Goal: Task Accomplishment & Management: Use online tool/utility

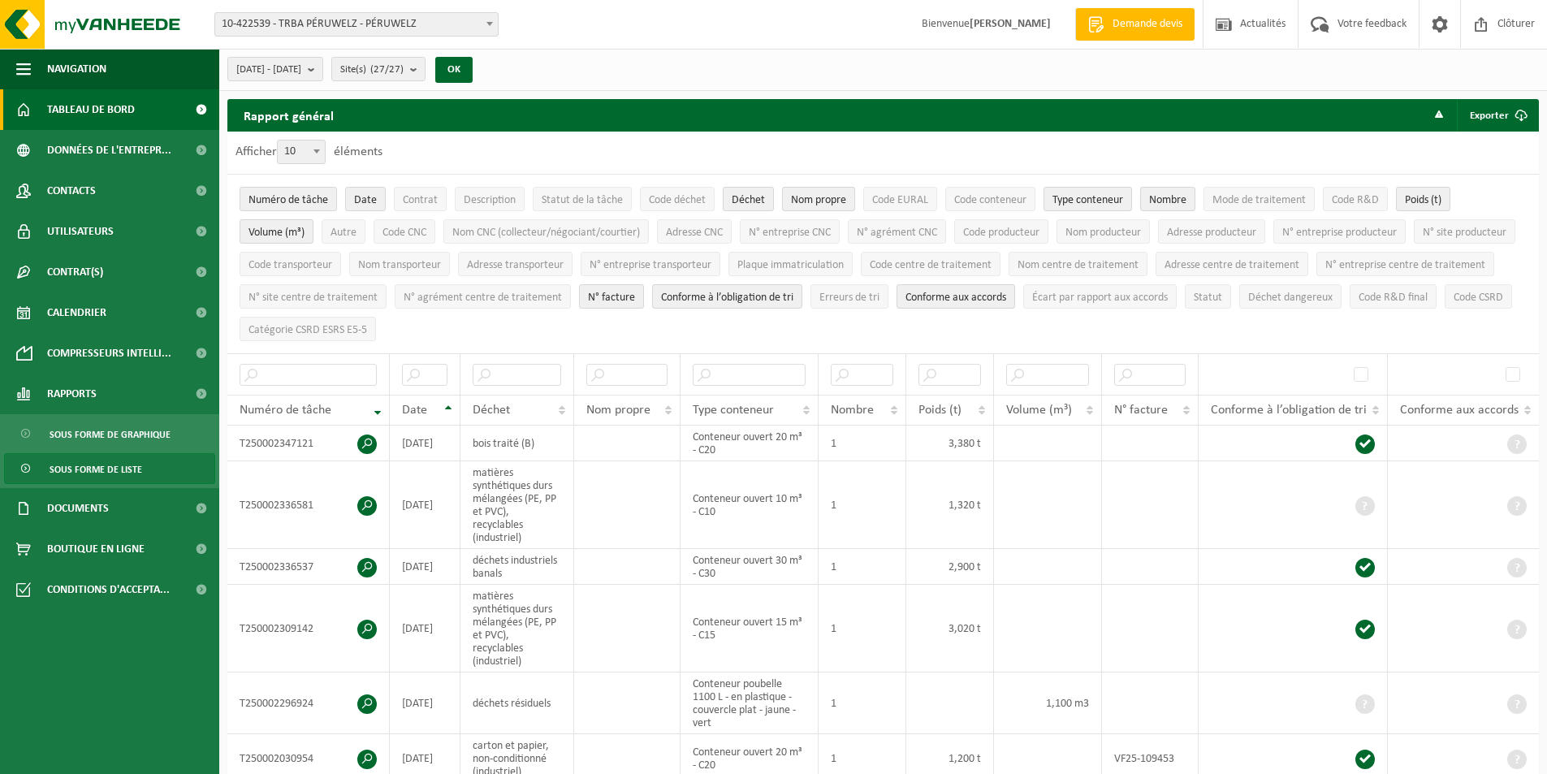
click at [123, 110] on span "Tableau de bord" at bounding box center [91, 109] width 88 height 41
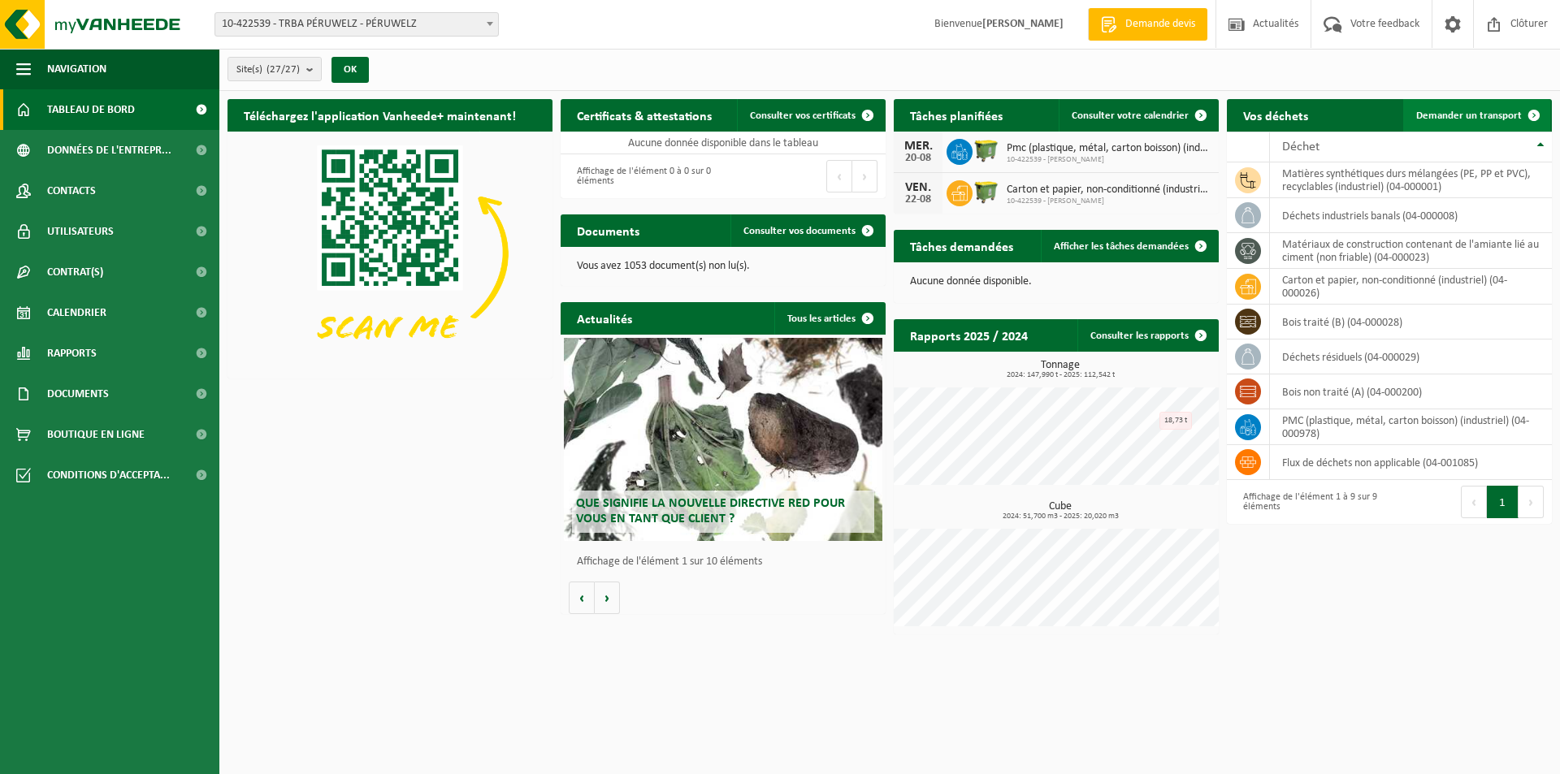
click at [1456, 107] on link "Demander un transport" at bounding box center [1476, 115] width 147 height 32
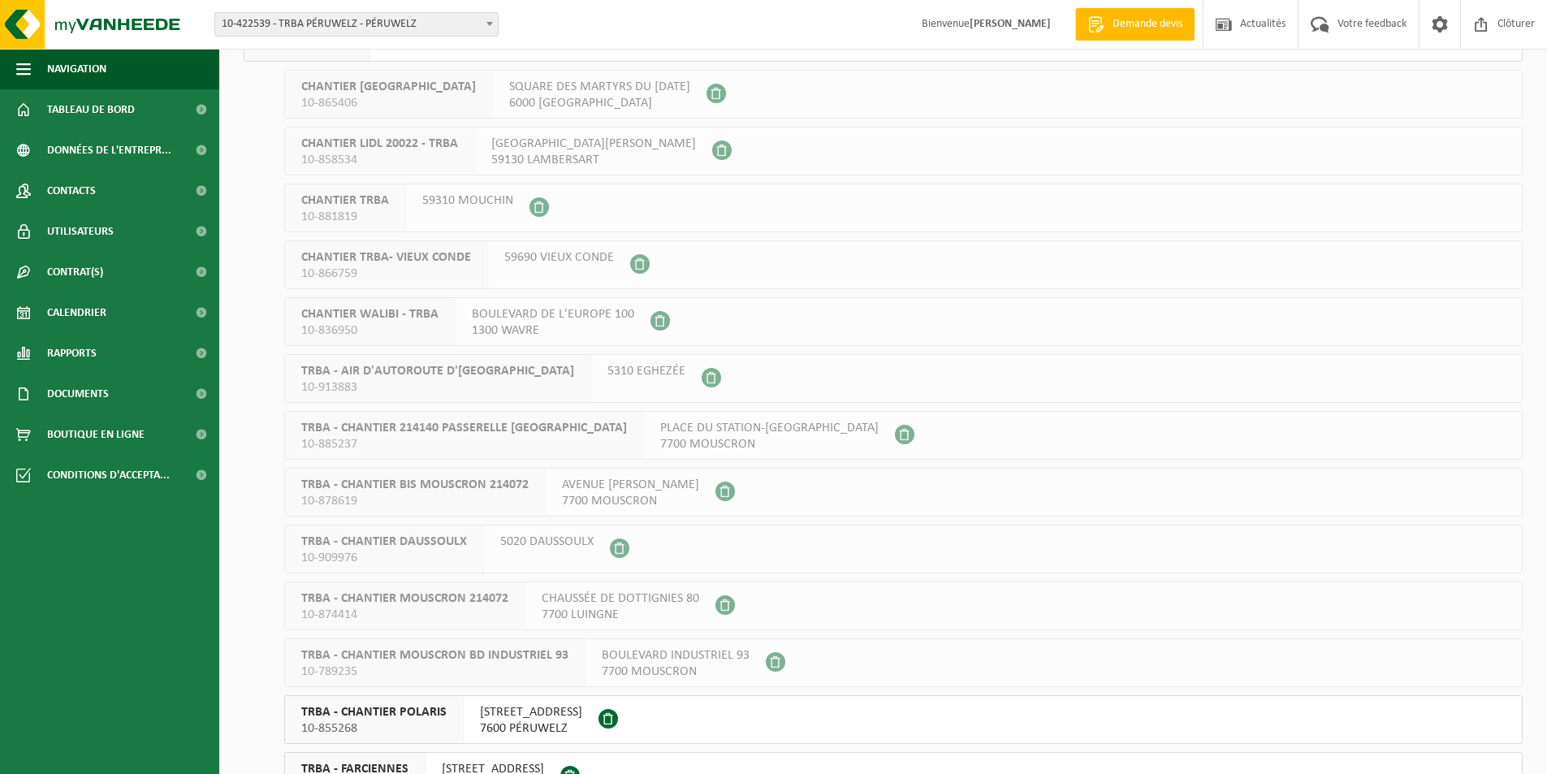
scroll to position [325, 0]
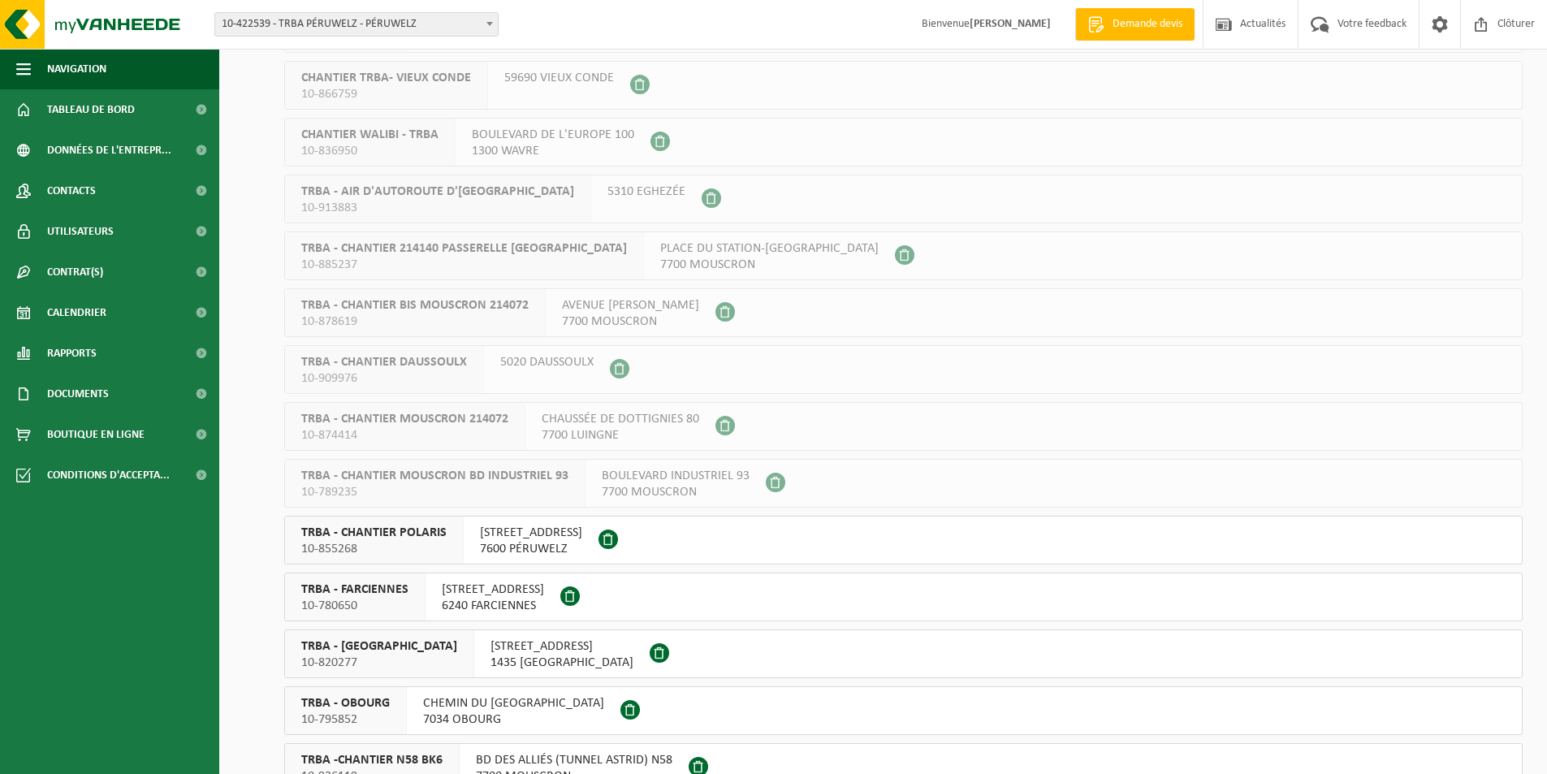
click at [622, 549] on div at bounding box center [611, 540] width 24 height 47
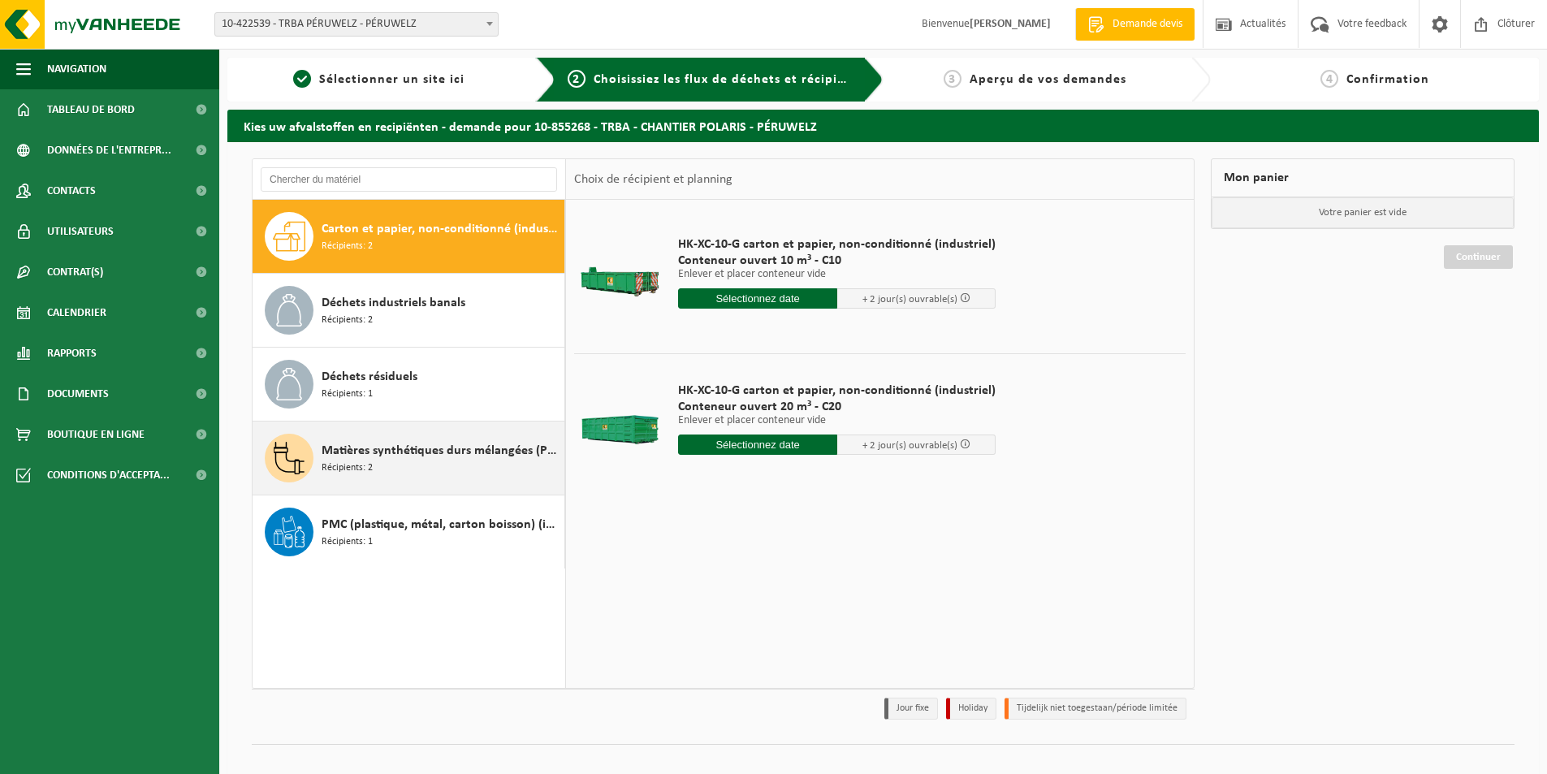
click at [431, 465] on div "Matières synthétiques durs mélangées (PE, PP et PVC), recyclables (industriel) …" at bounding box center [441, 458] width 239 height 49
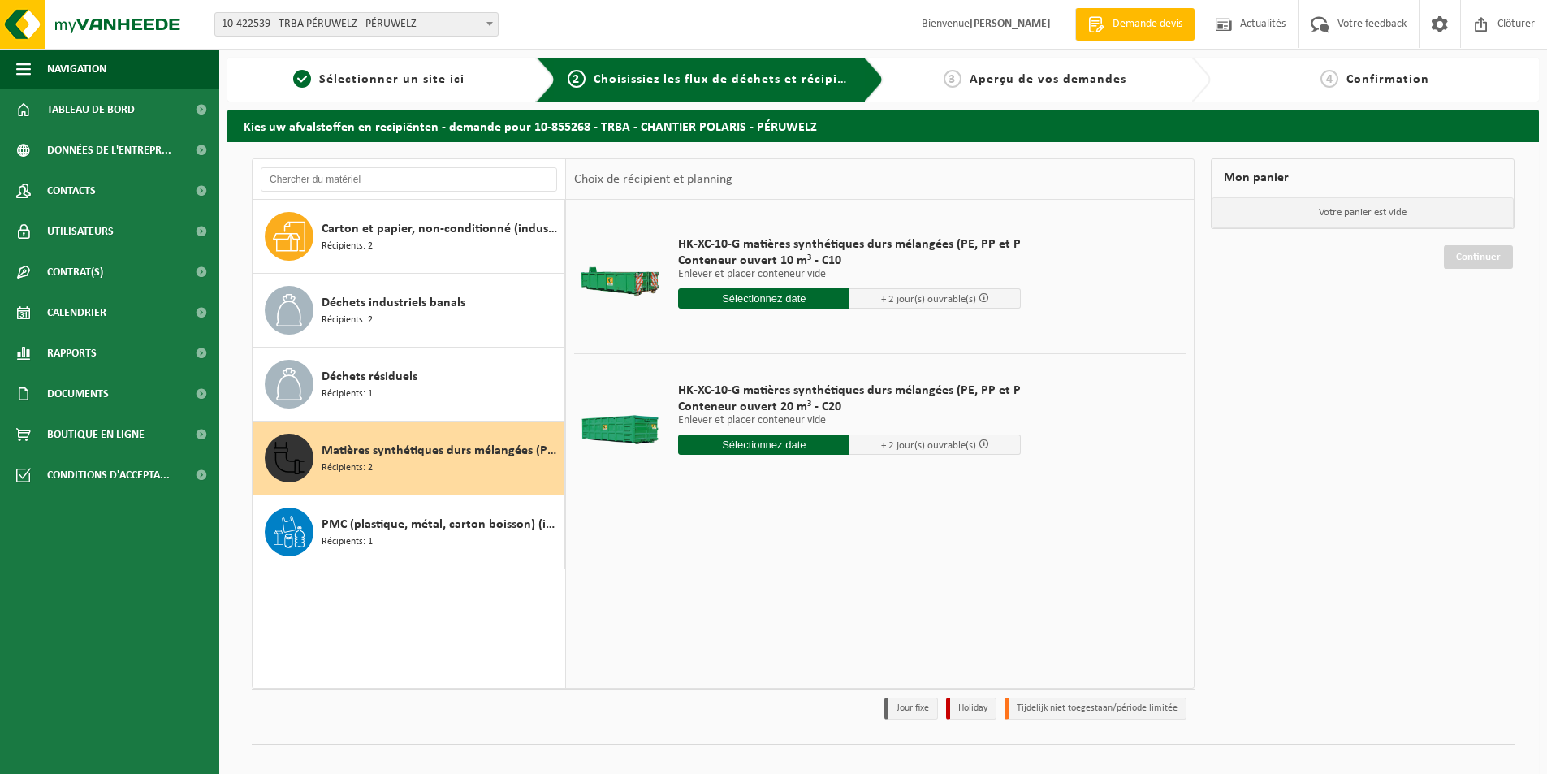
click at [721, 303] on input "text" at bounding box center [763, 298] width 171 height 20
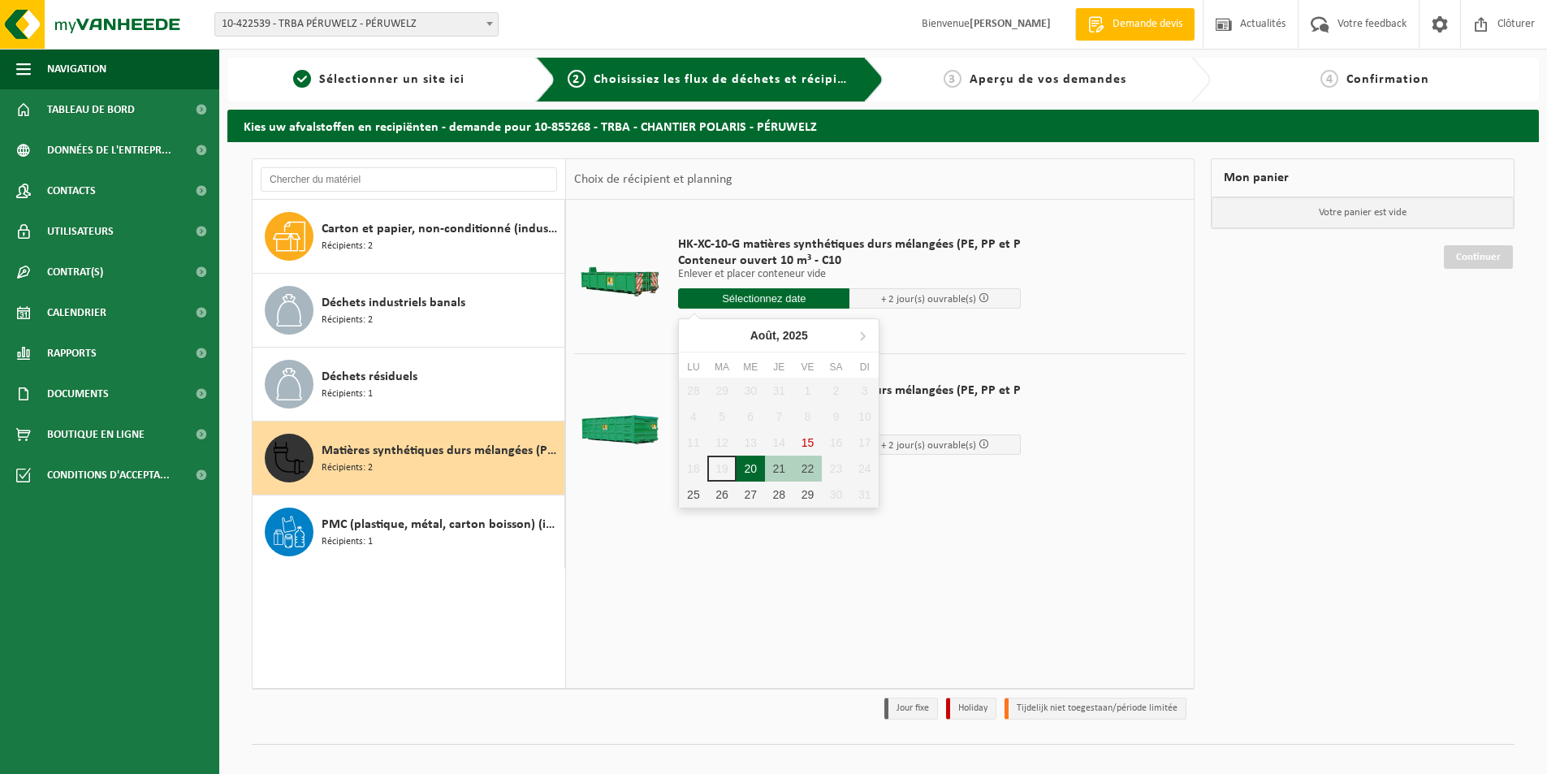
click at [738, 465] on div "20" at bounding box center [751, 469] width 28 height 26
type input "à partir de [DATE]"
type input "[DATE]"
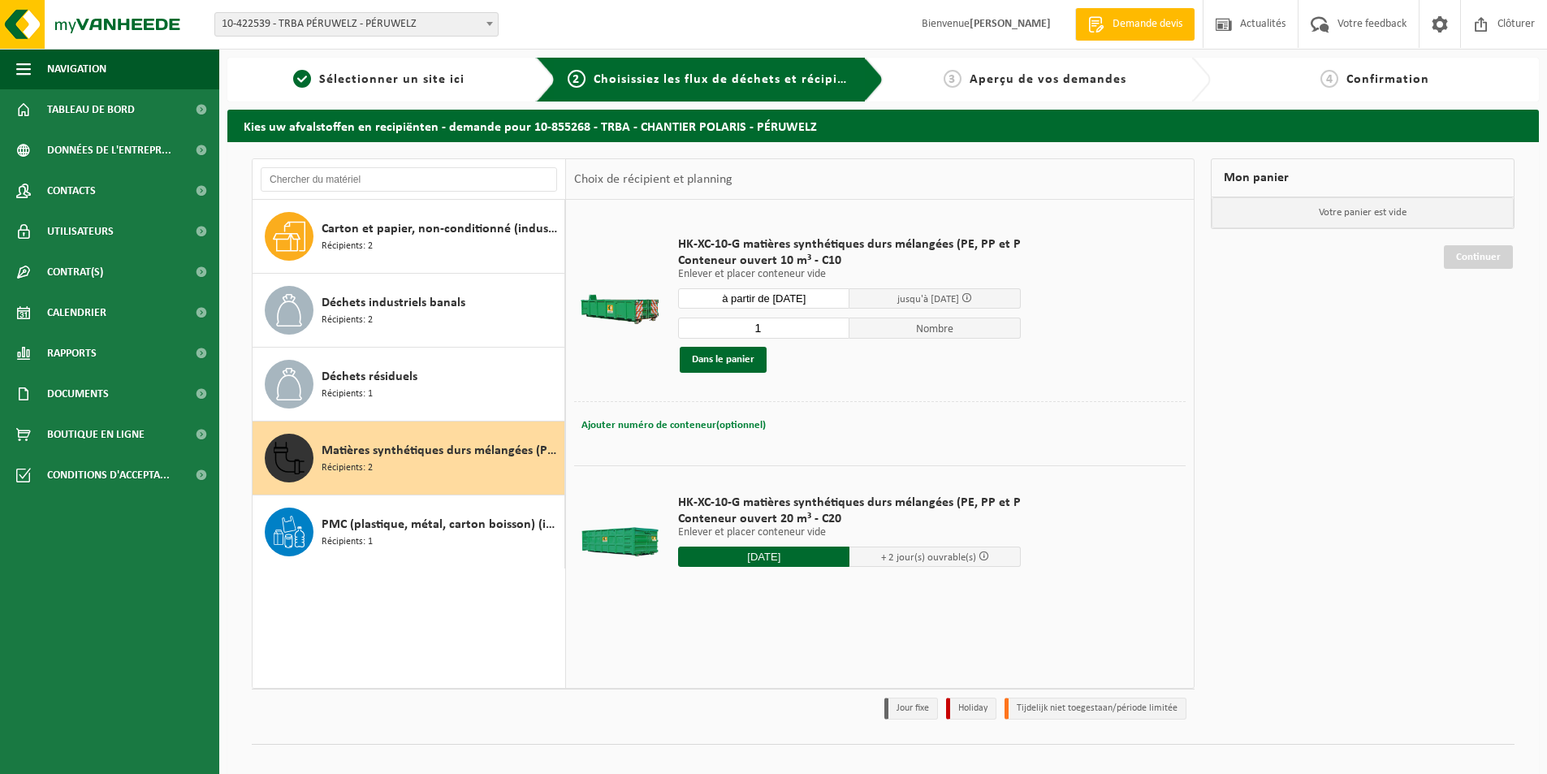
click at [636, 425] on span "Ajouter numéro de conteneur(optionnel)" at bounding box center [674, 425] width 184 height 11
type input "p"
type input "POL / TRBA"
click at [731, 359] on button "Dans le panier" at bounding box center [723, 360] width 87 height 26
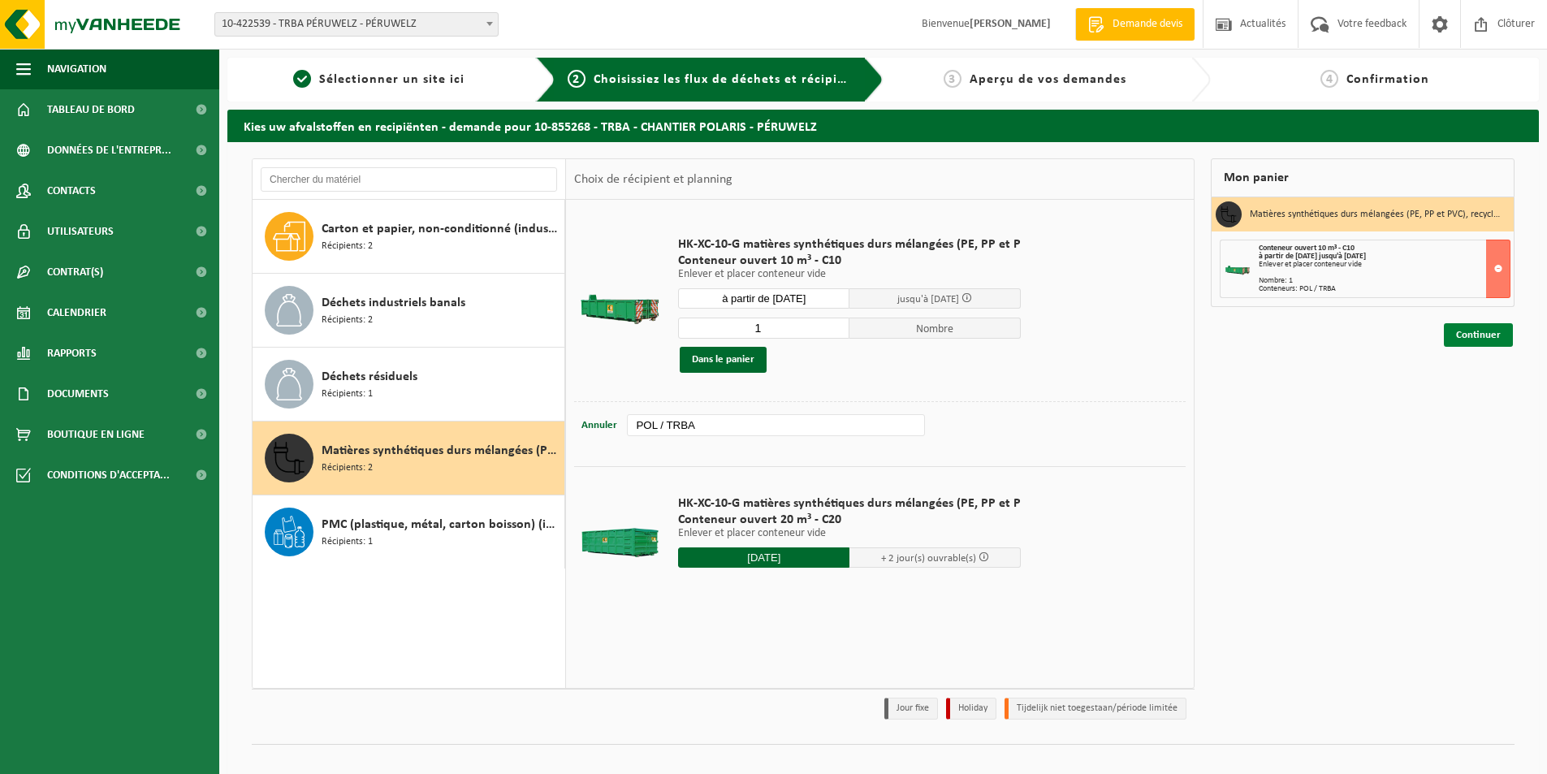
click at [1478, 341] on link "Continuer" at bounding box center [1478, 335] width 69 height 24
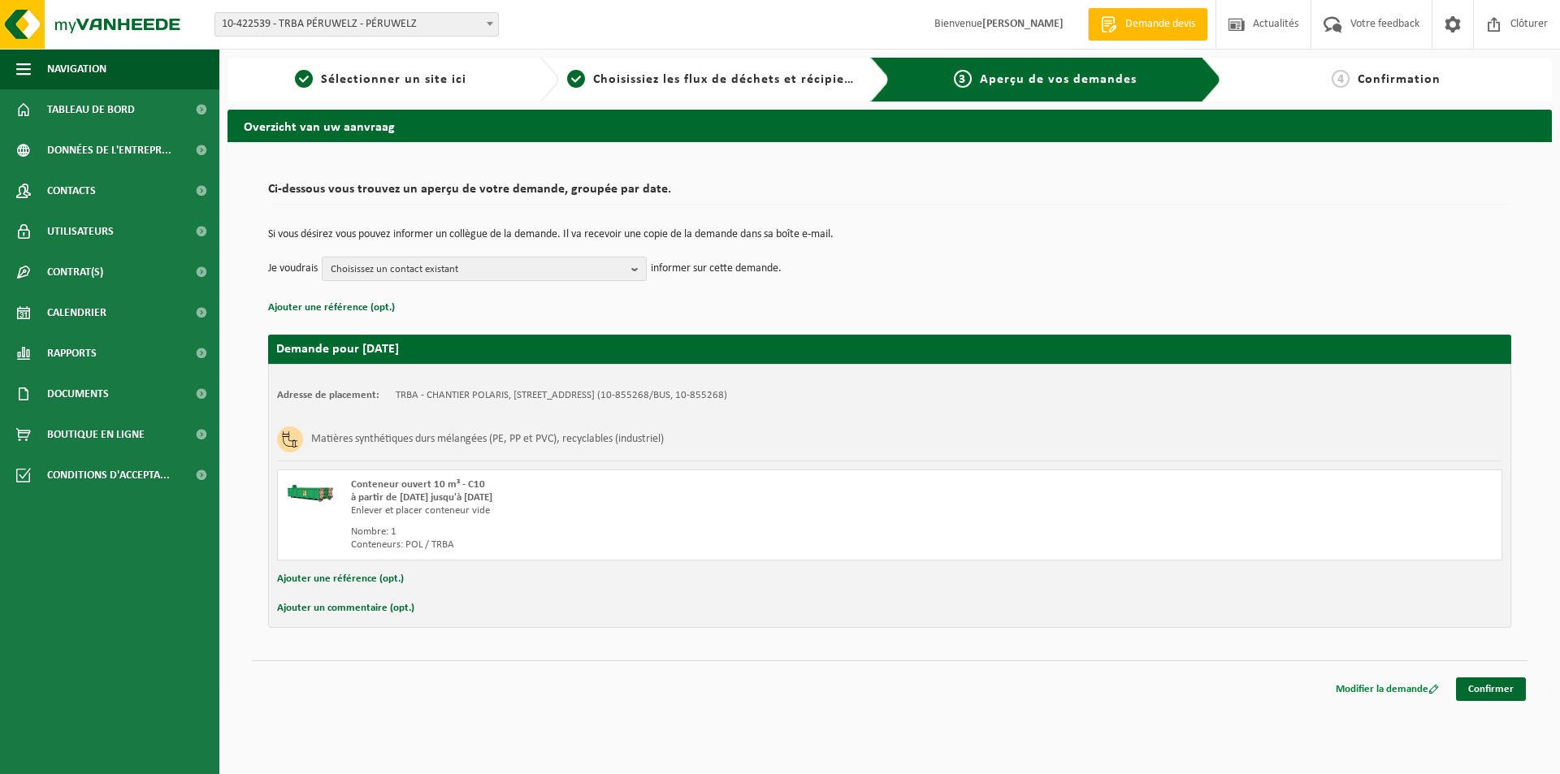
click at [1356, 690] on link "Modifier la demande" at bounding box center [1387, 689] width 128 height 24
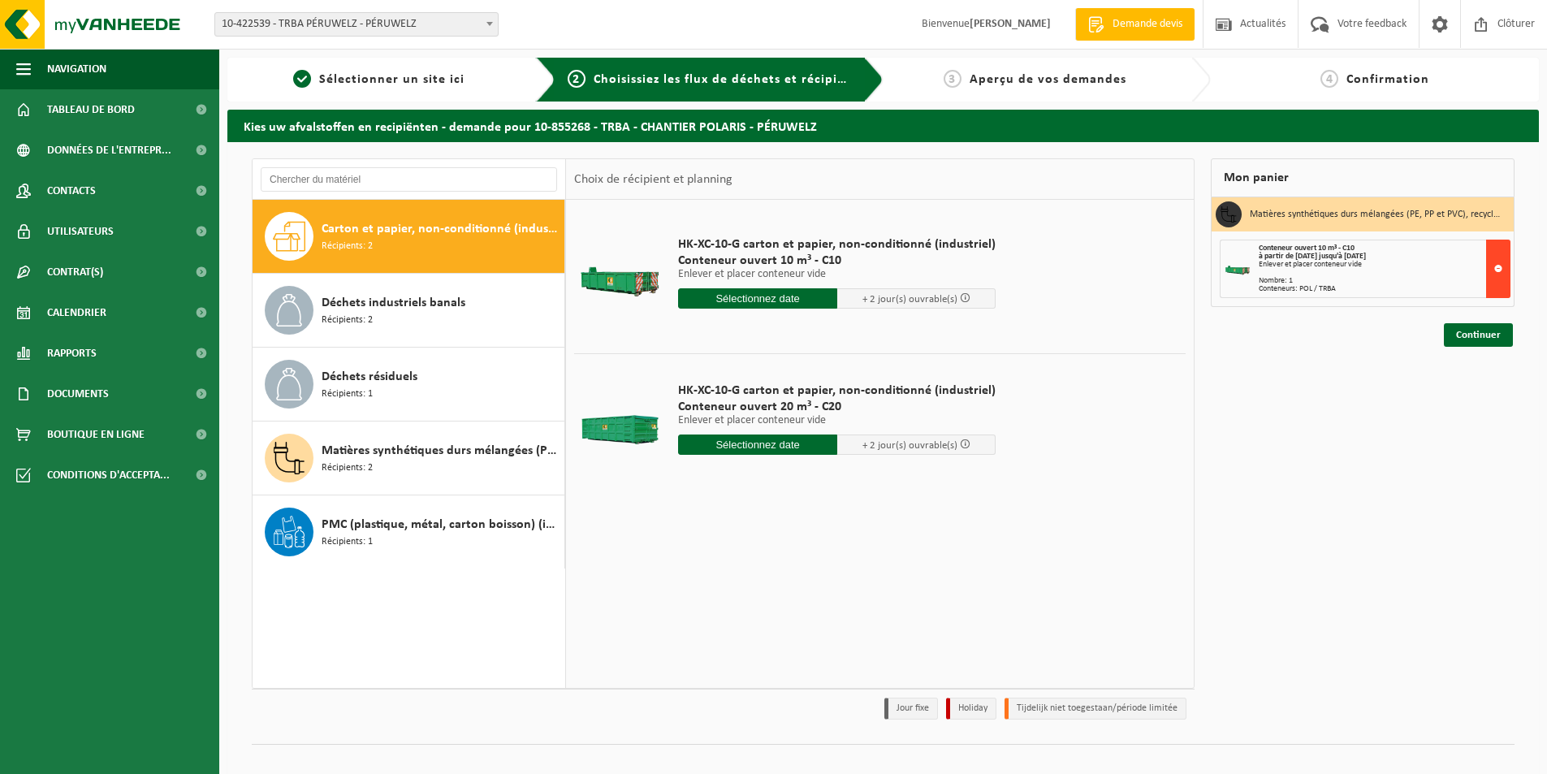
click at [1508, 252] on button at bounding box center [1499, 269] width 24 height 58
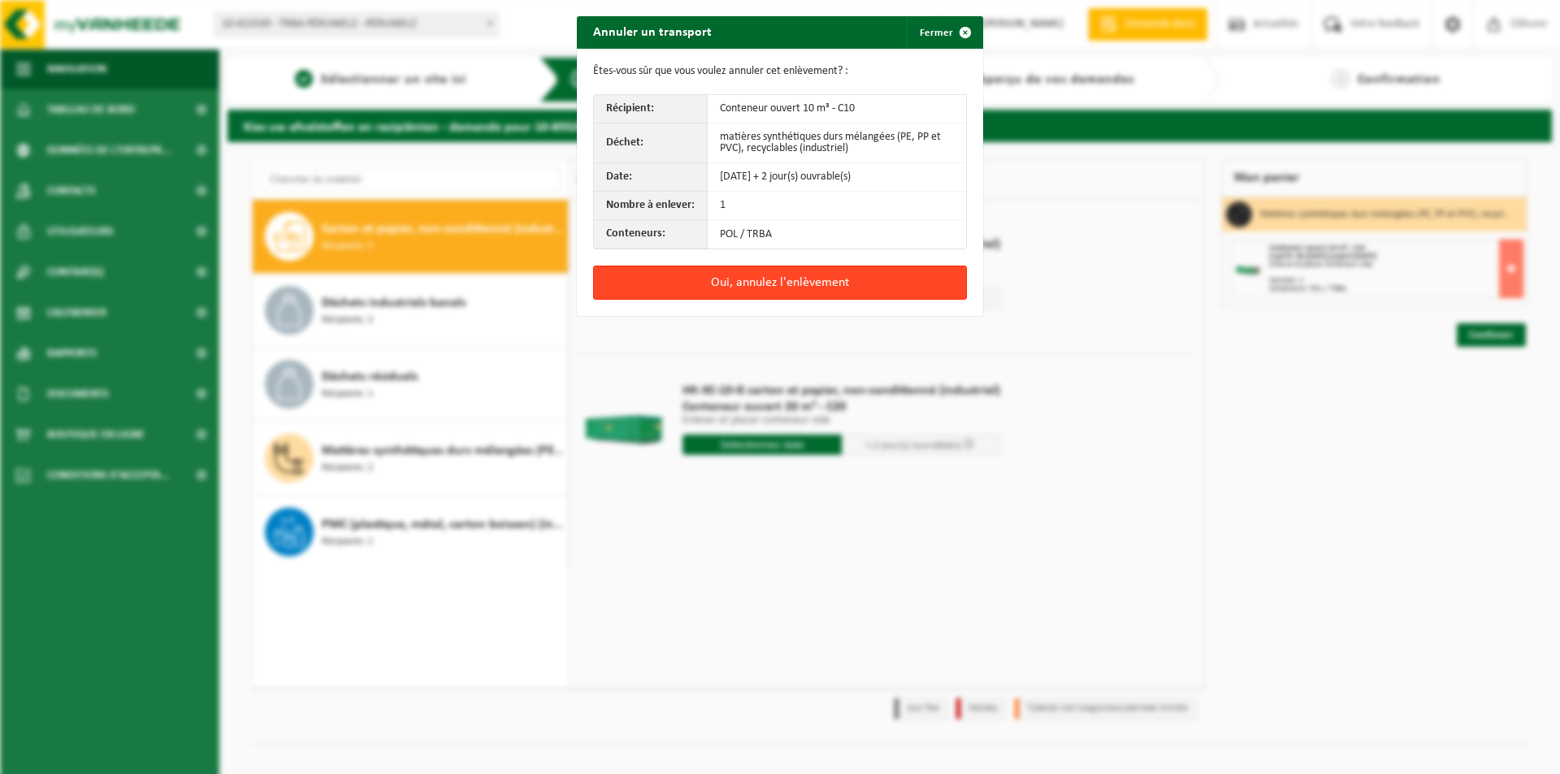
click at [766, 284] on button "Oui, annulez l'enlèvement" at bounding box center [780, 283] width 374 height 34
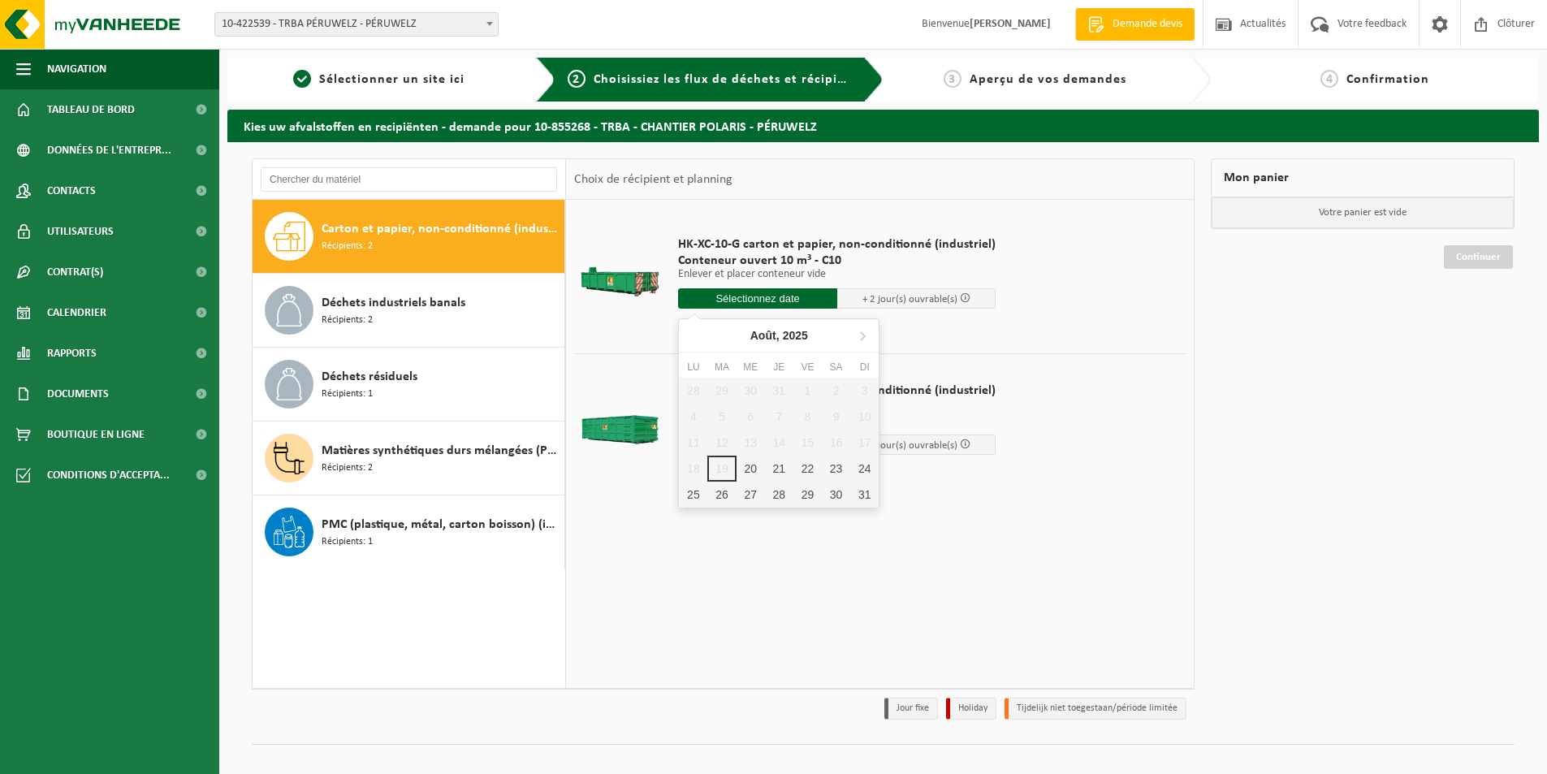
click at [729, 289] on input "text" at bounding box center [757, 298] width 159 height 20
click at [755, 463] on div "20" at bounding box center [751, 469] width 28 height 26
type input "à partir de 2025-08-20"
type input "2025-08-20"
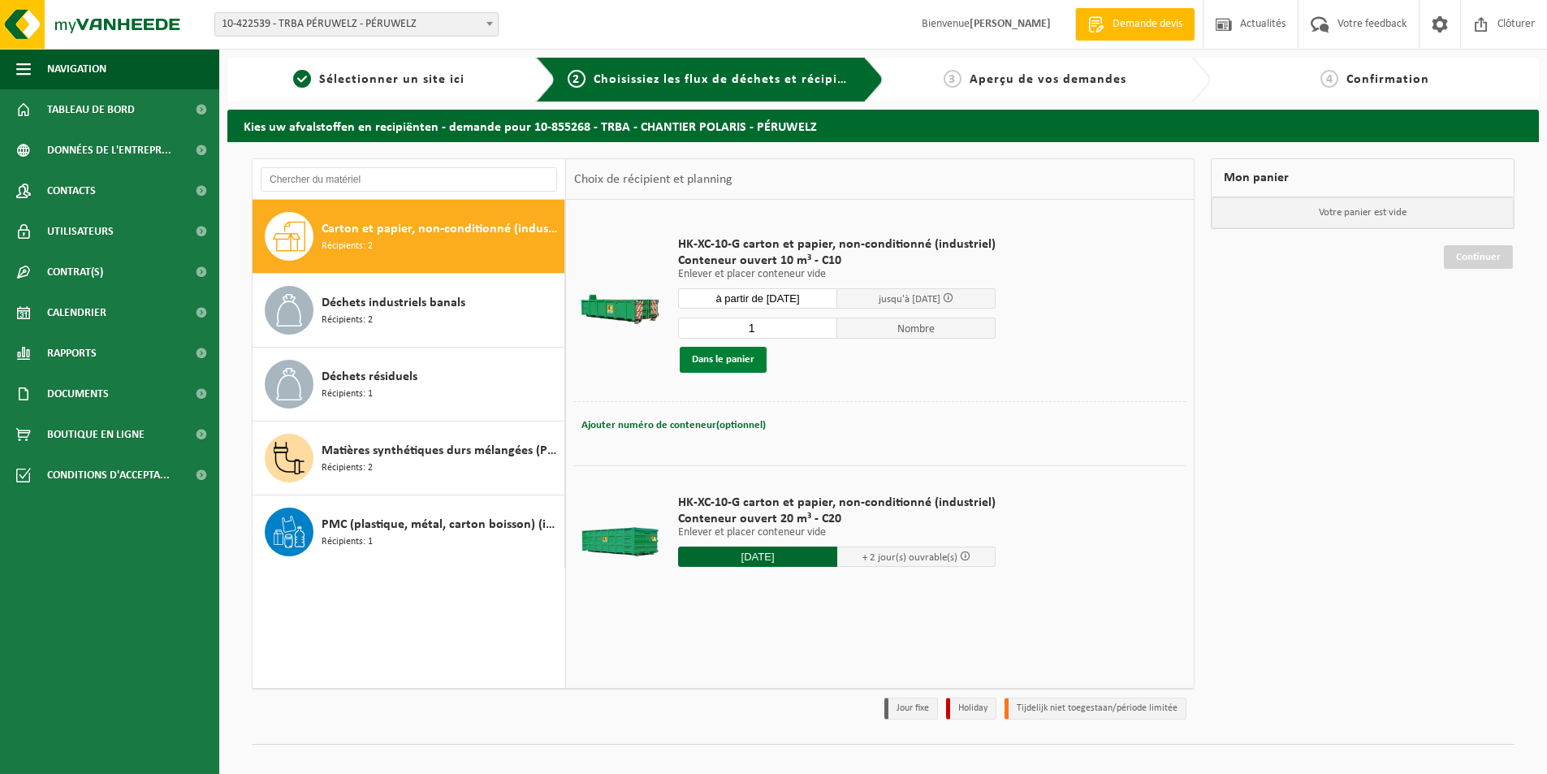
click at [736, 367] on button "Dans le panier" at bounding box center [723, 360] width 87 height 26
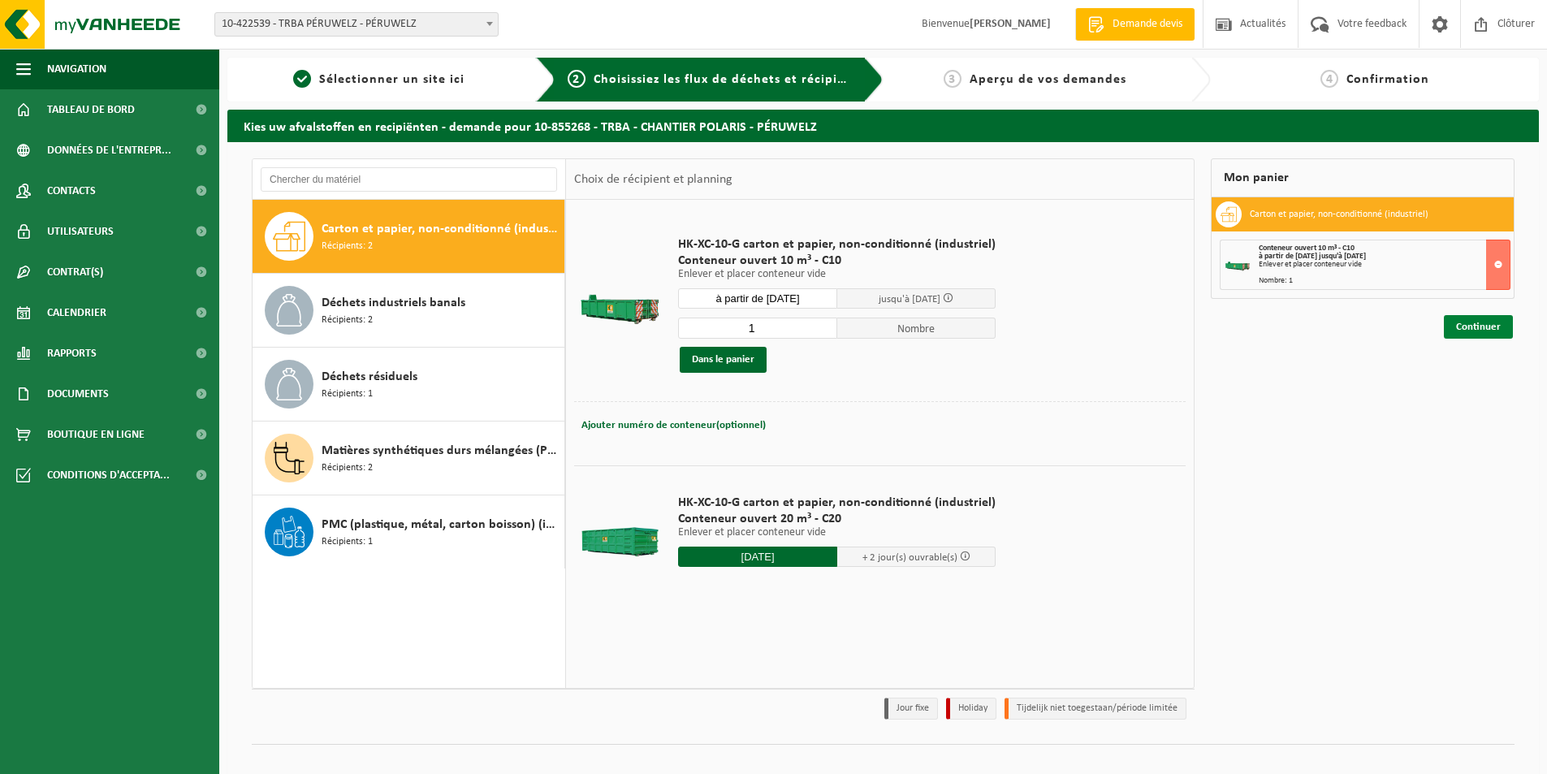
click at [1468, 331] on link "Continuer" at bounding box center [1478, 327] width 69 height 24
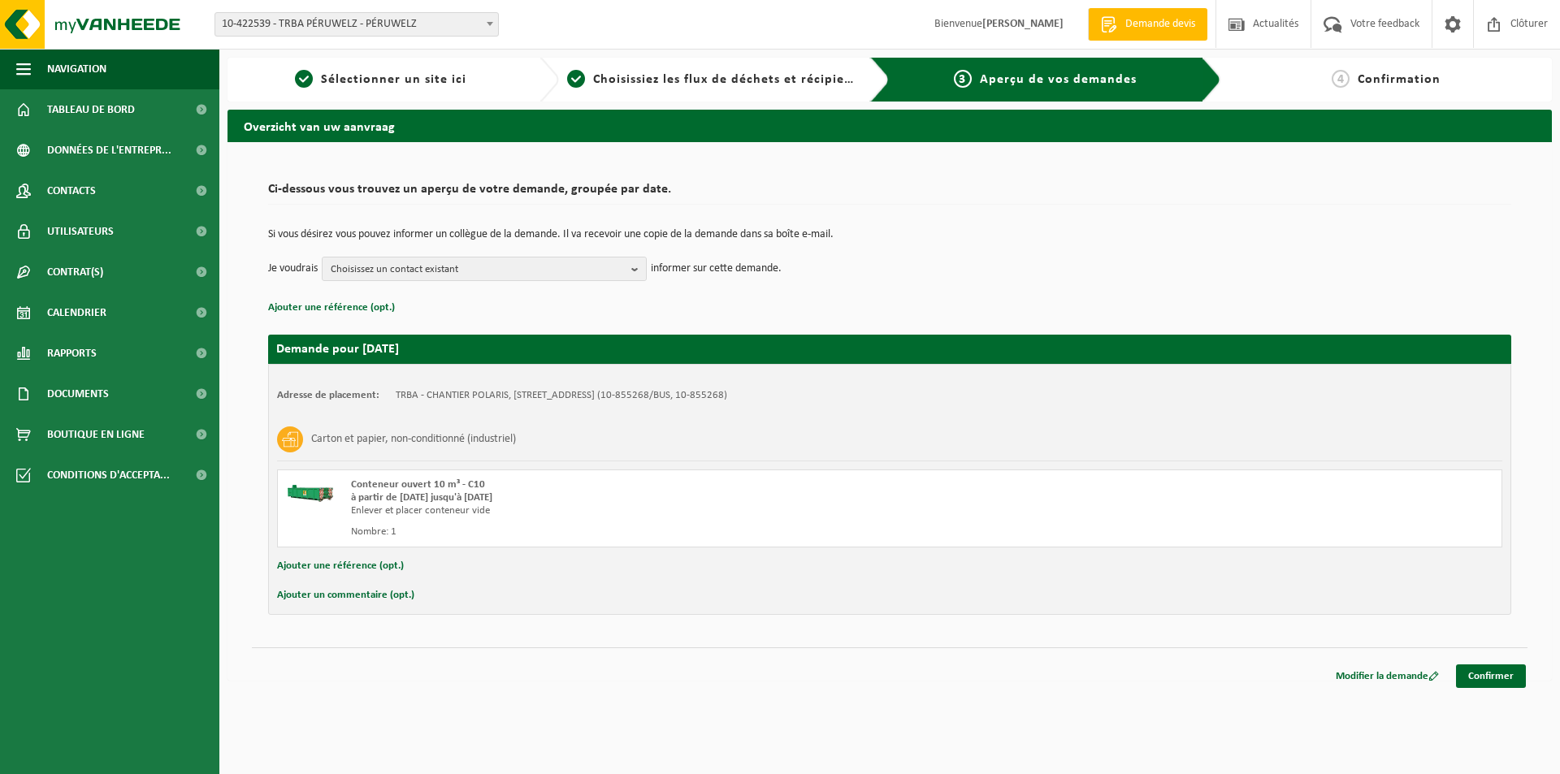
click at [348, 565] on button "Ajouter une référence (opt.)" at bounding box center [340, 566] width 127 height 21
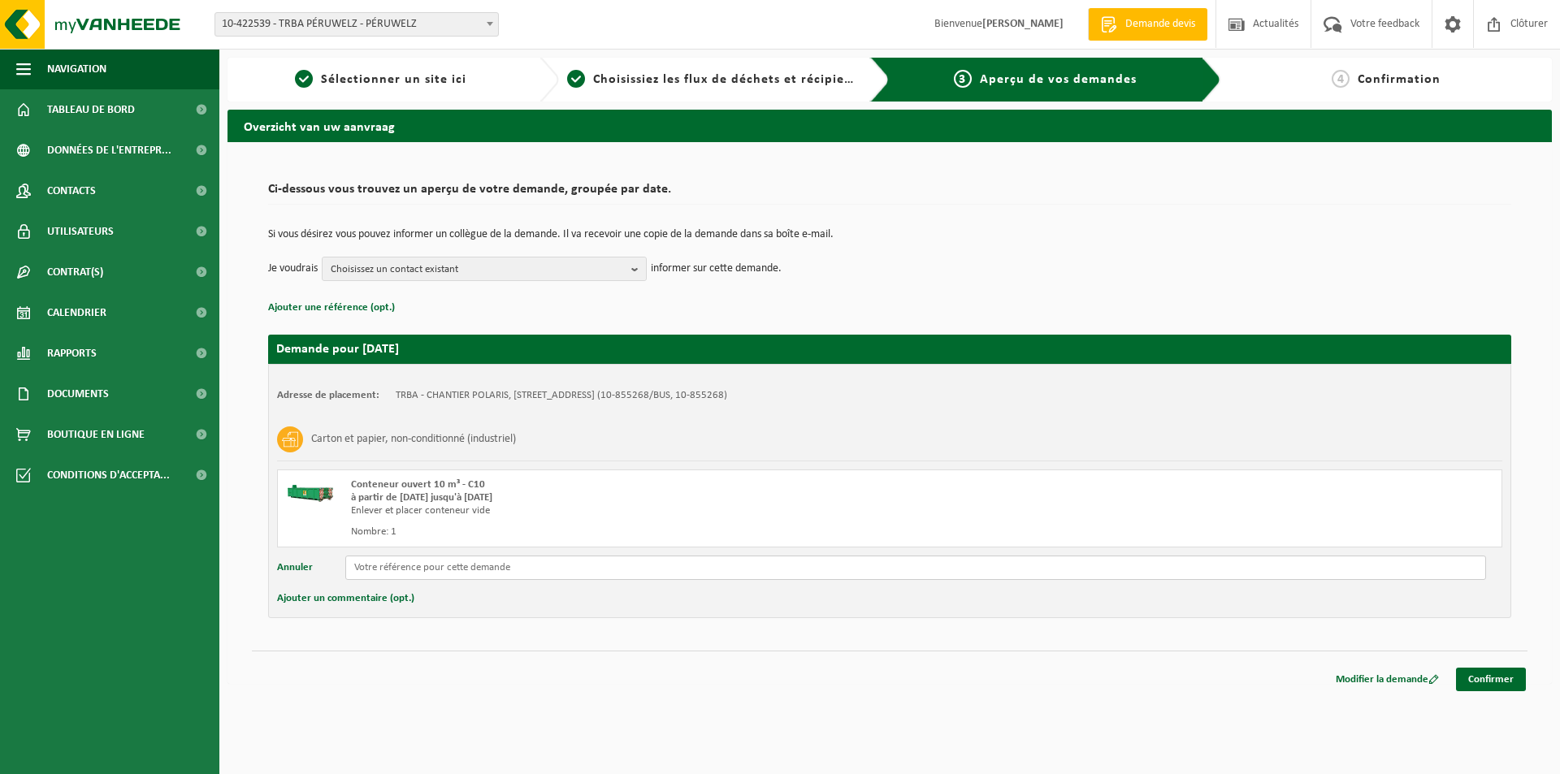
click at [375, 572] on input "text" at bounding box center [915, 568] width 1140 height 24
type input "POL / TRBA"
click at [1512, 674] on link "Confirmer" at bounding box center [1491, 680] width 70 height 24
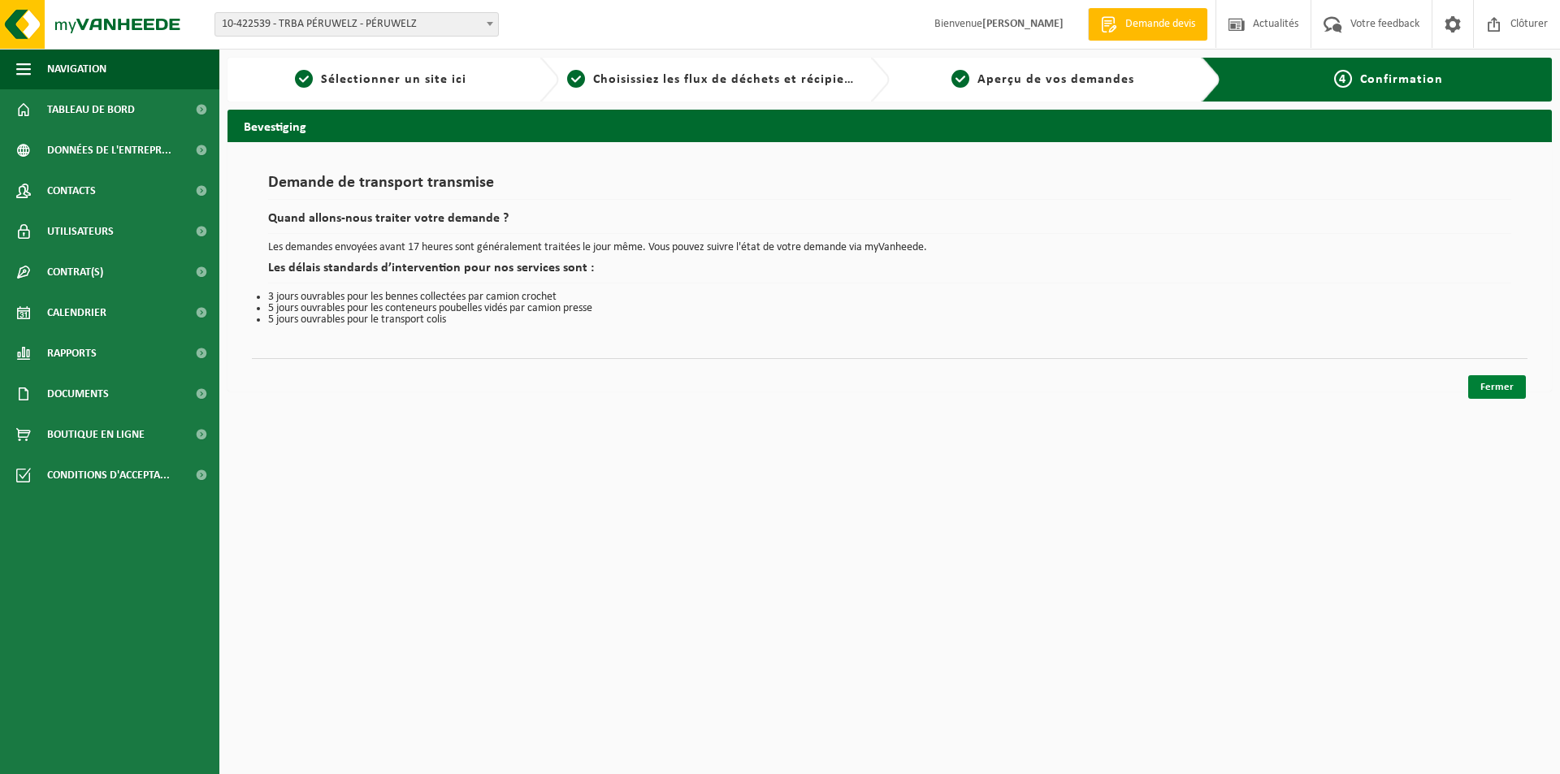
click at [1519, 389] on link "Fermer" at bounding box center [1497, 387] width 58 height 24
